Goal: Contribute content

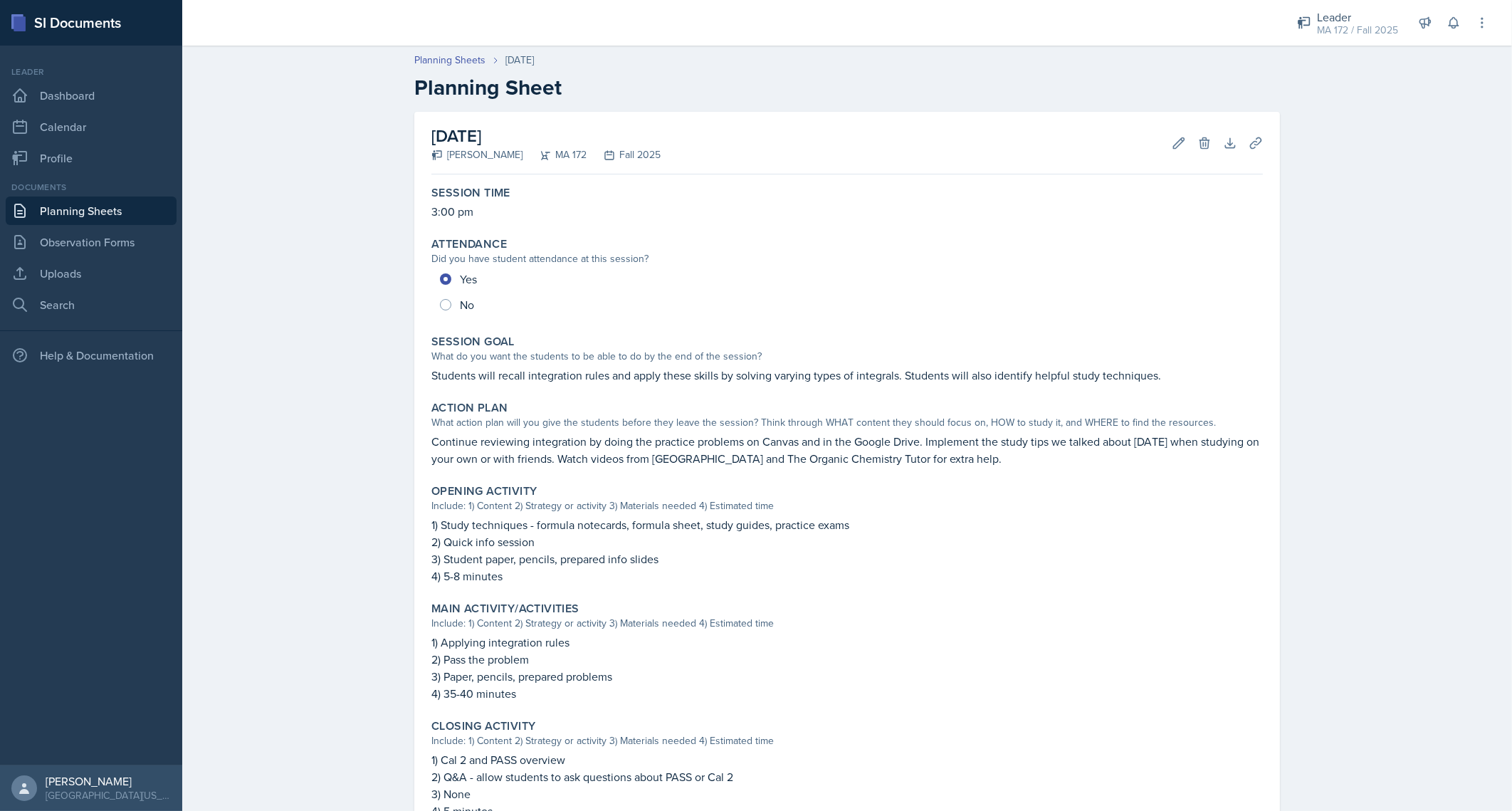
scroll to position [238, 0]
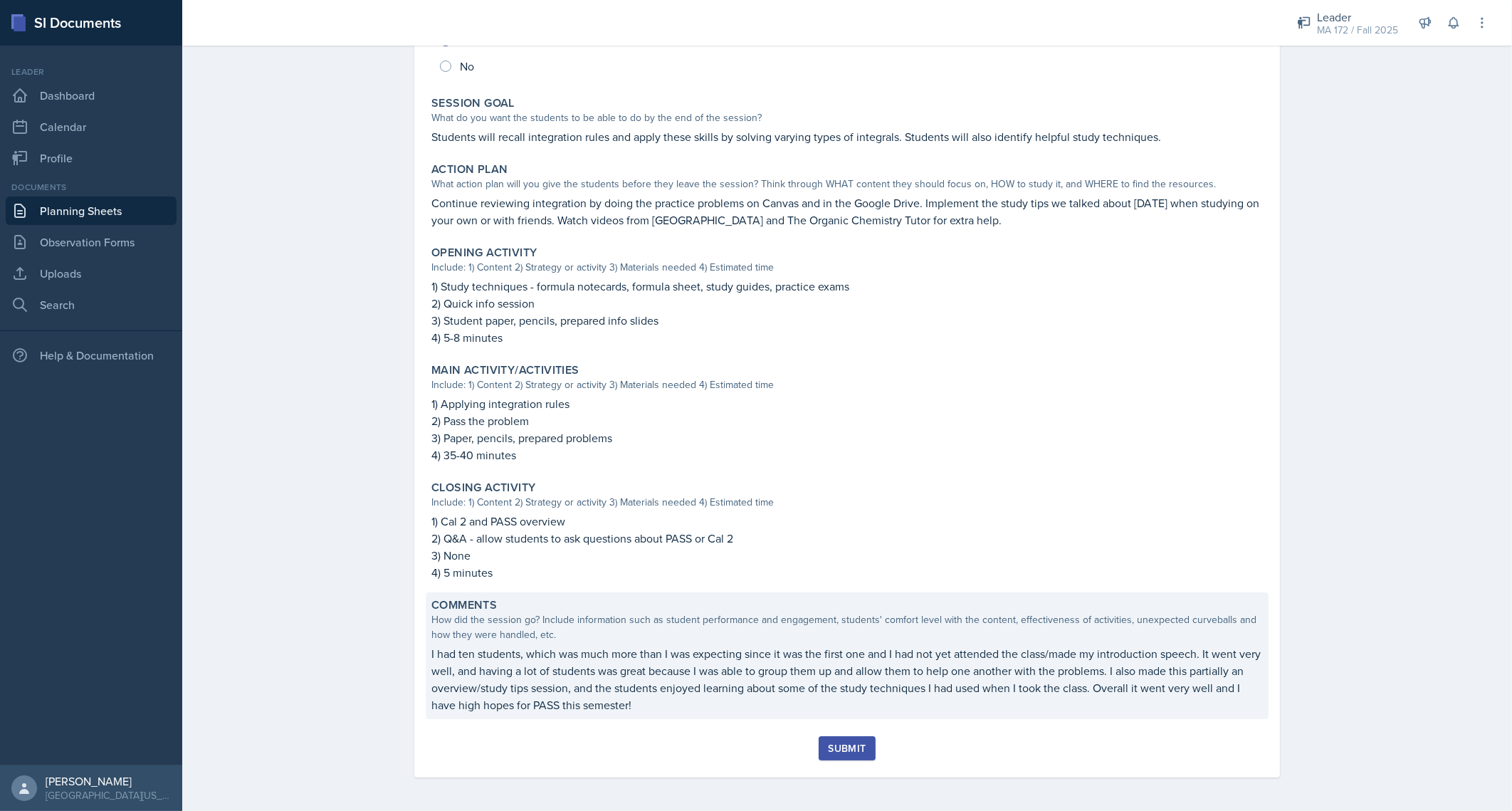
click at [1066, 663] on p "I had ten students, which was much more than I was expecting since it was the f…" at bounding box center [848, 679] width 832 height 68
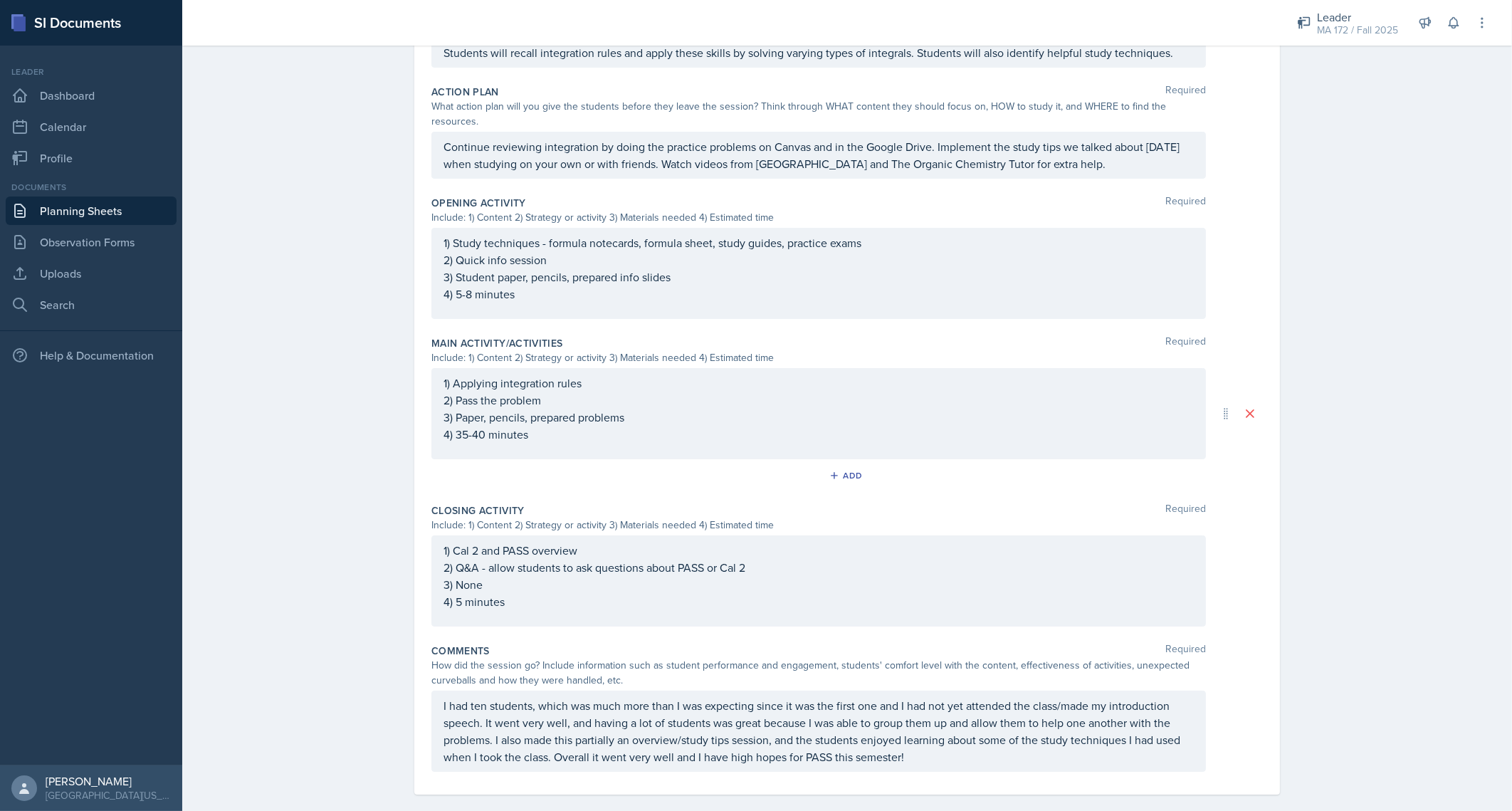
scroll to position [363, 0]
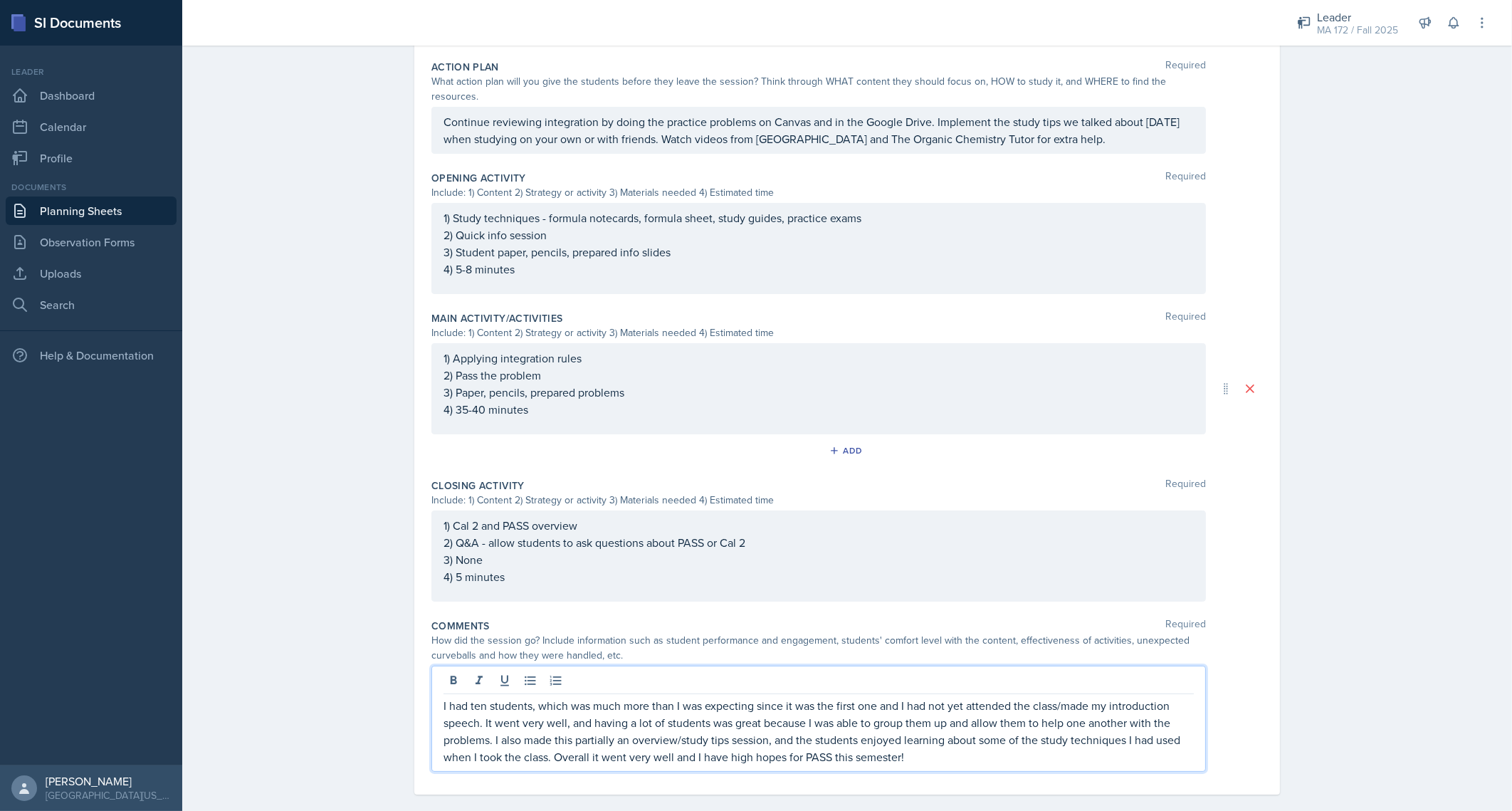
click at [546, 741] on p "I had ten students, which was much more than I was expecting since it was the f…" at bounding box center [819, 732] width 750 height 68
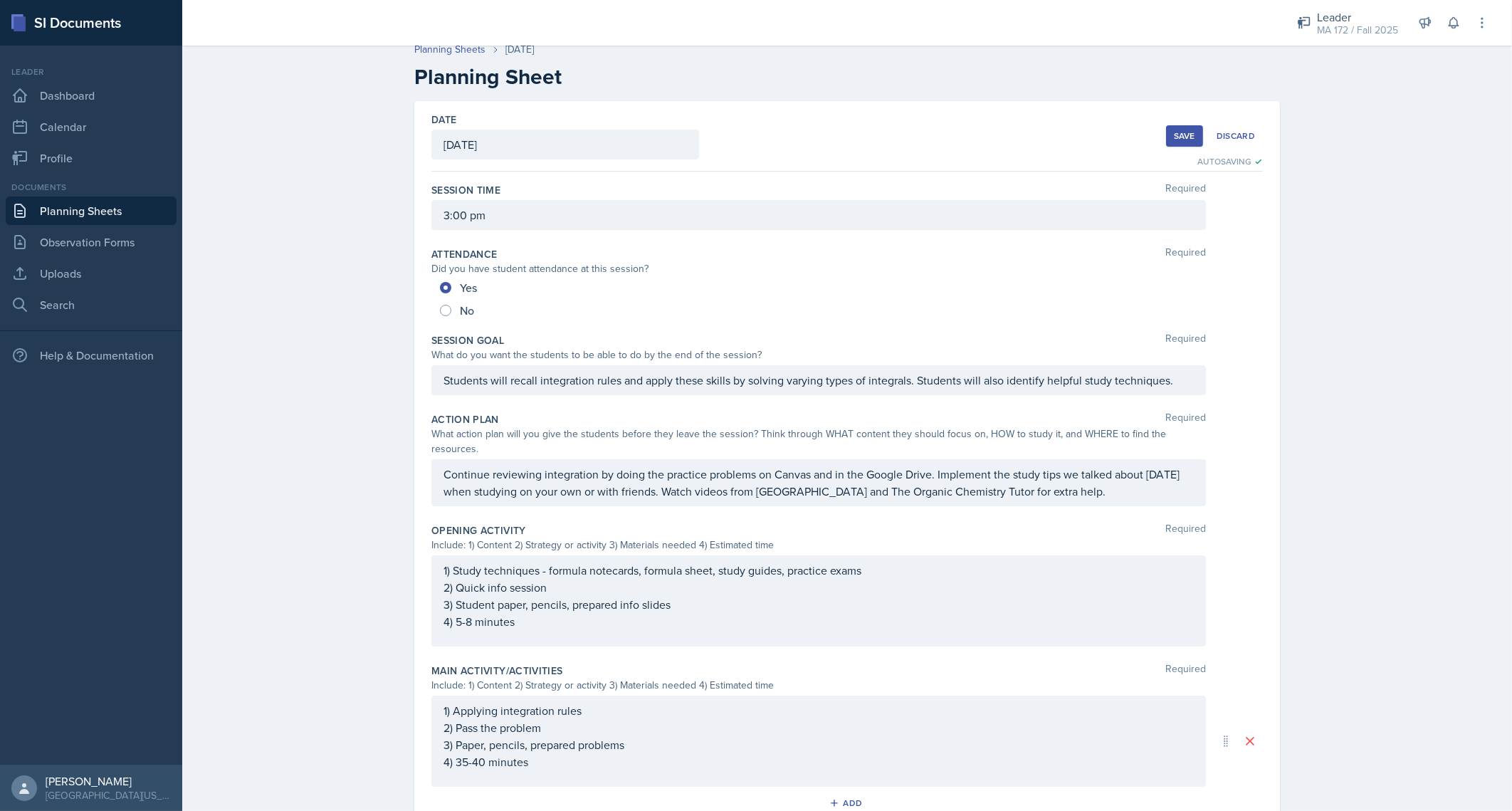
scroll to position [0, 0]
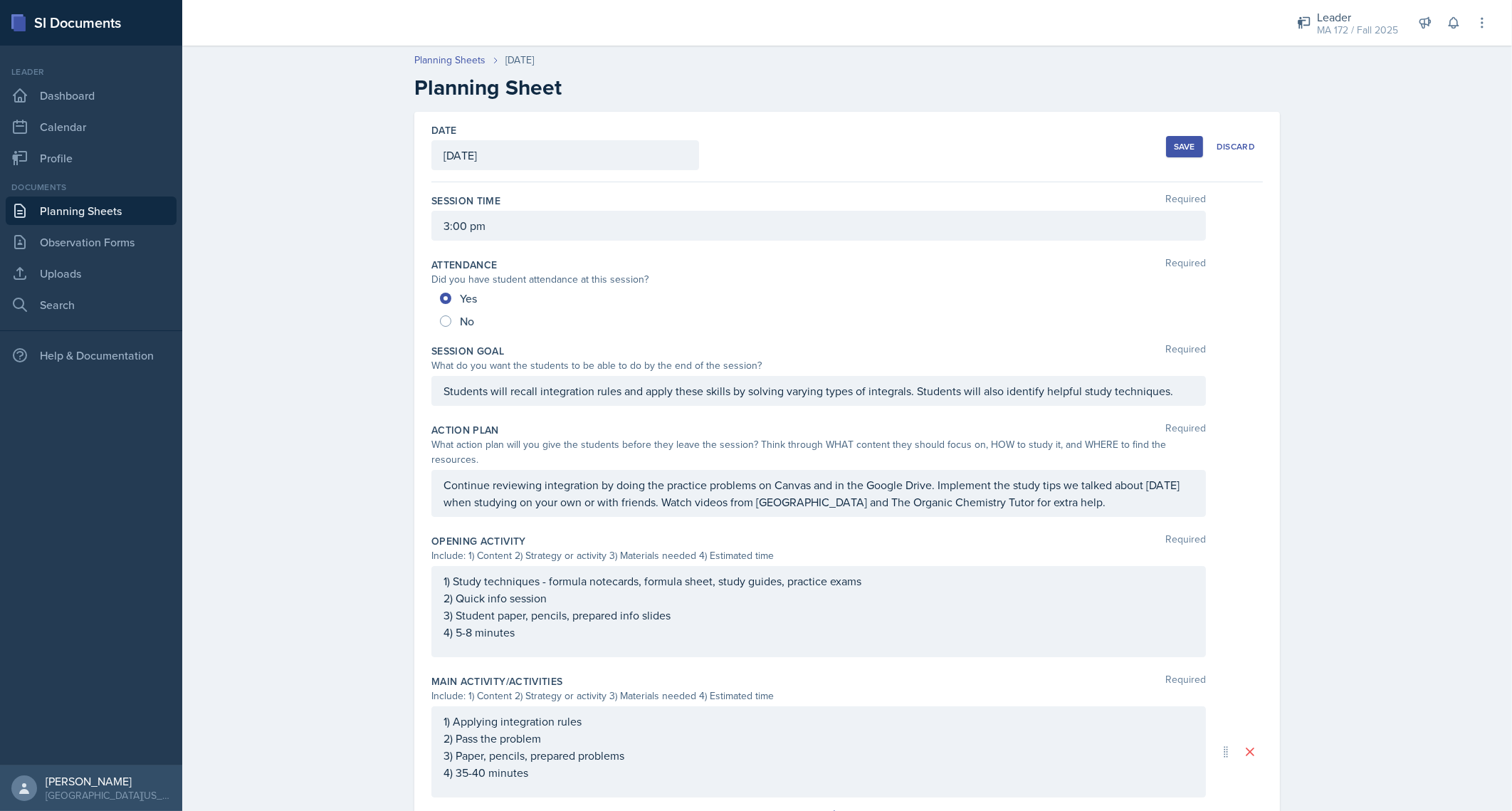
click at [1172, 133] on div "Save Discard" at bounding box center [1214, 147] width 97 height 33
click at [1177, 138] on button "Save" at bounding box center [1184, 146] width 37 height 21
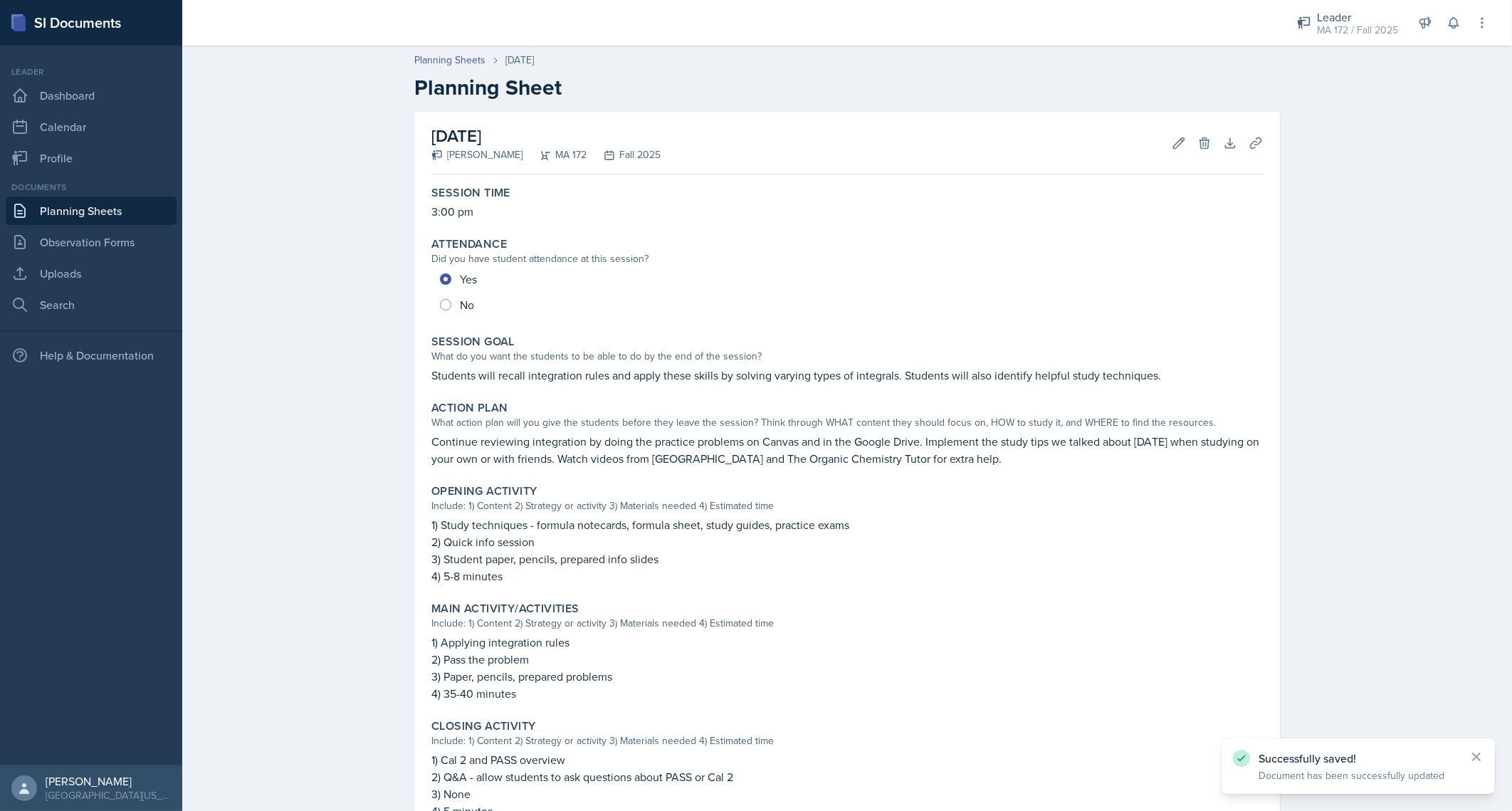
scroll to position [238, 0]
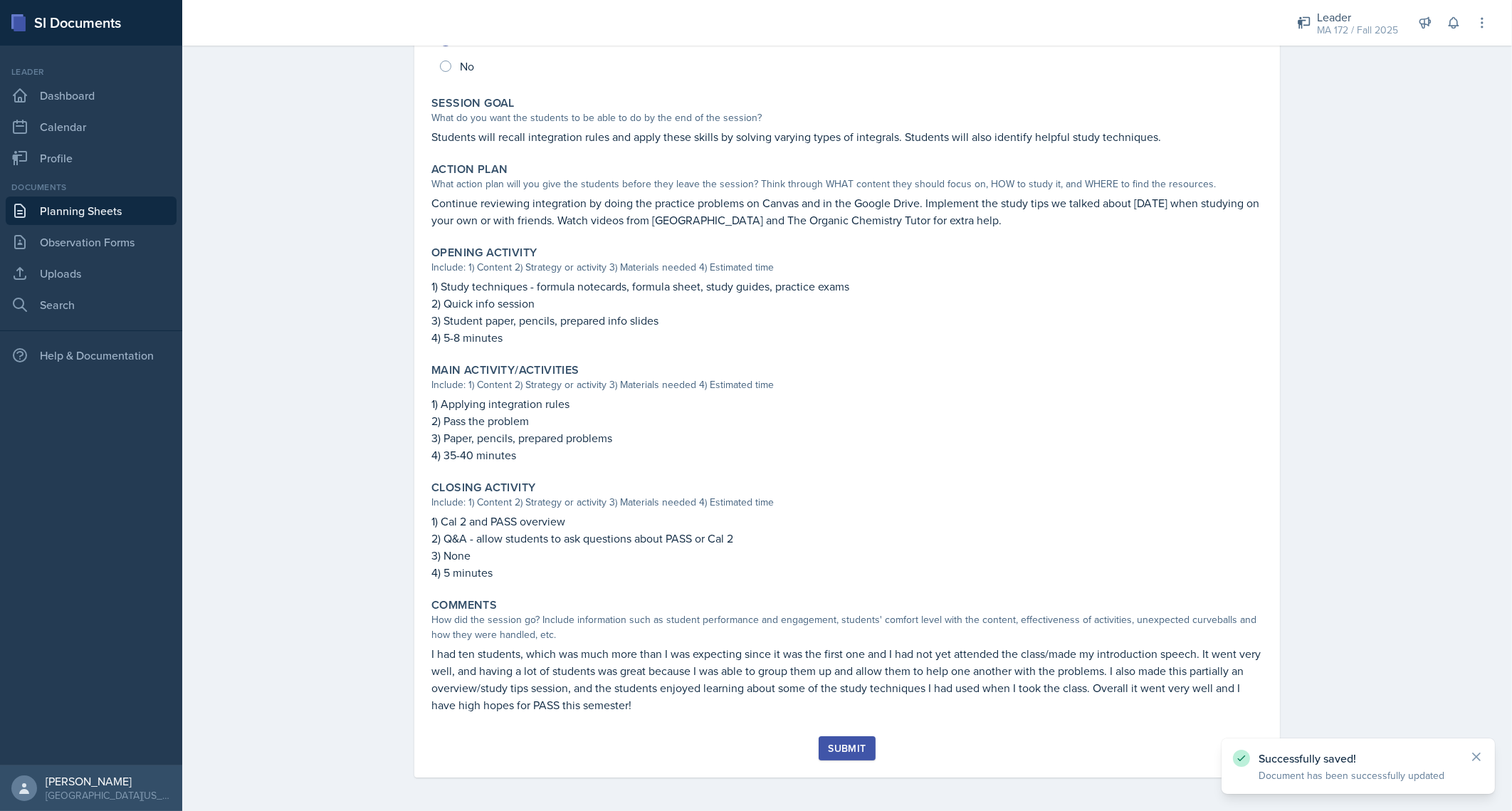
click at [833, 746] on div "Submit" at bounding box center [847, 748] width 38 height 11
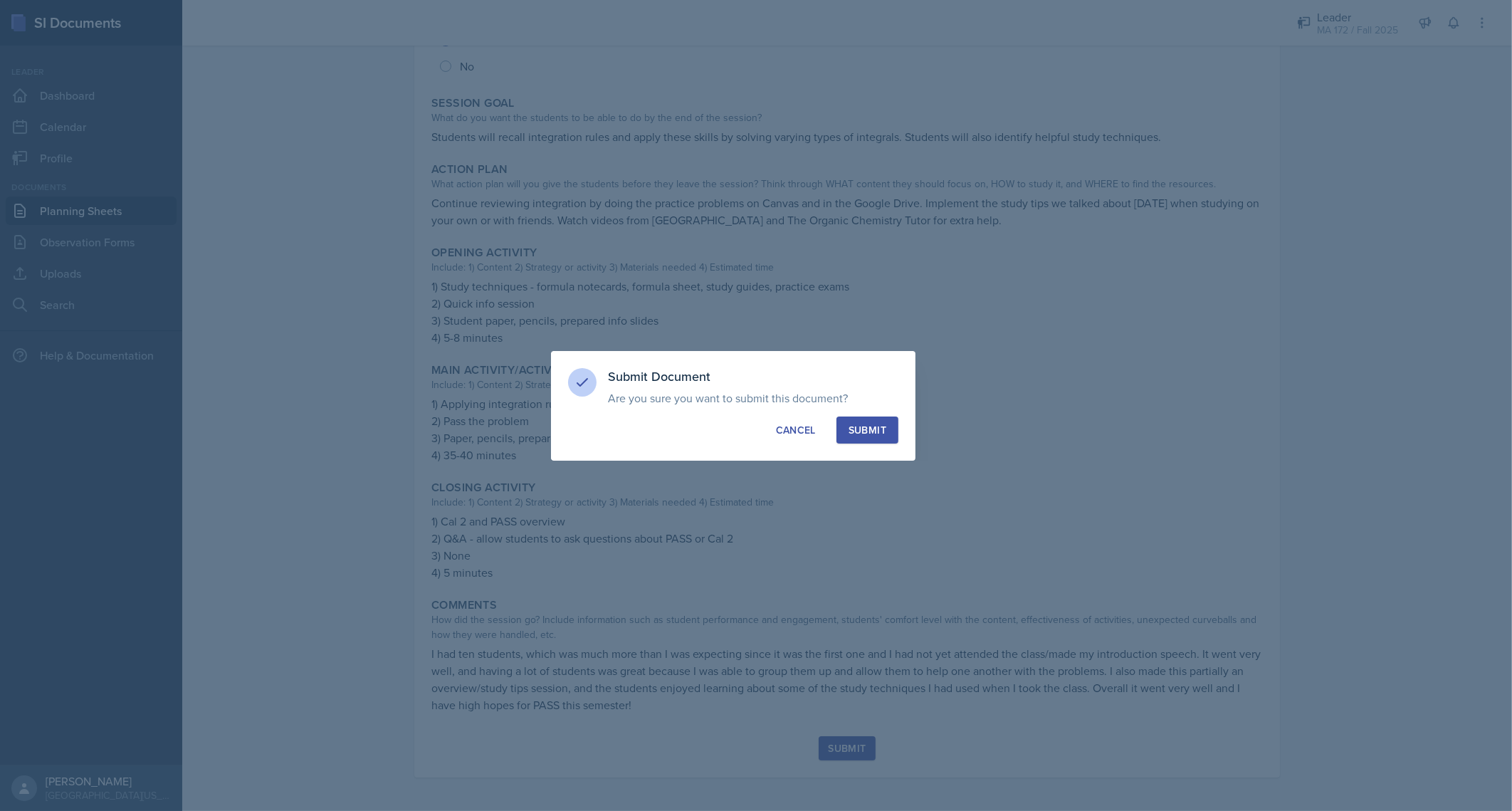
click at [870, 418] on button "Submit" at bounding box center [867, 430] width 62 height 27
radio input "true"
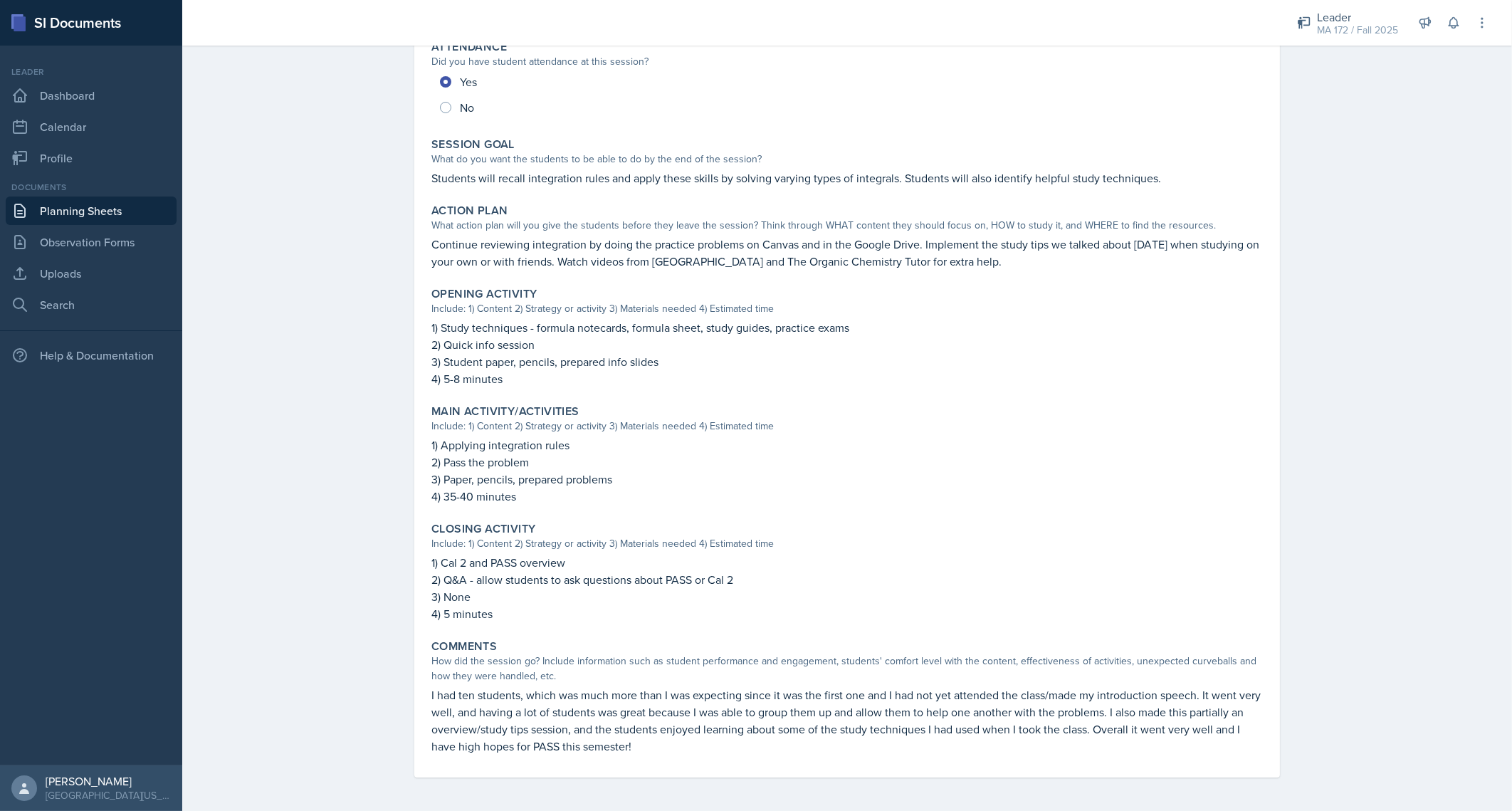
click at [74, 224] on link "Planning Sheets" at bounding box center [90, 211] width 171 height 28
